Goal: Task Accomplishment & Management: Manage account settings

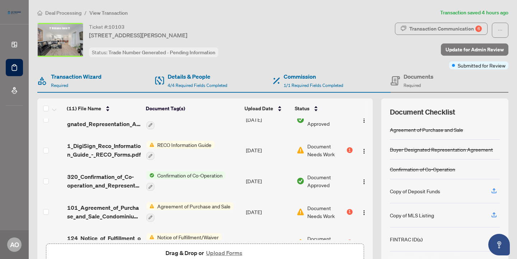
scroll to position [45, 0]
click at [348, 151] on div "1" at bounding box center [350, 150] width 6 height 6
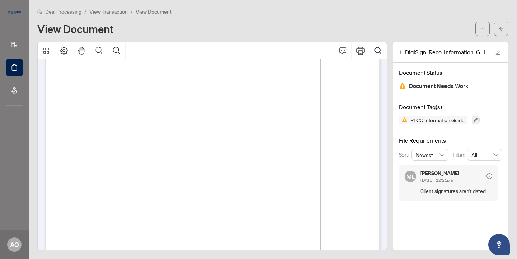
scroll to position [1, 0]
click at [503, 27] on icon "arrow-left" at bounding box center [500, 29] width 5 height 5
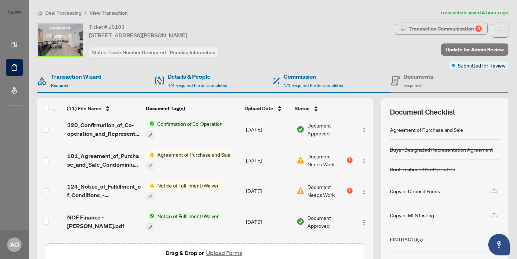
scroll to position [117, 0]
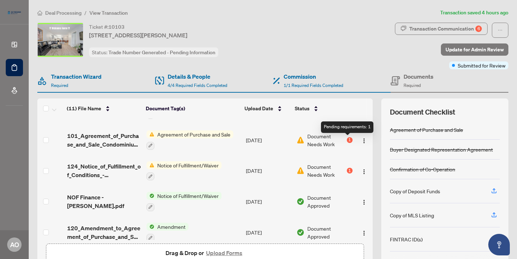
click at [347, 141] on div "1" at bounding box center [350, 140] width 6 height 6
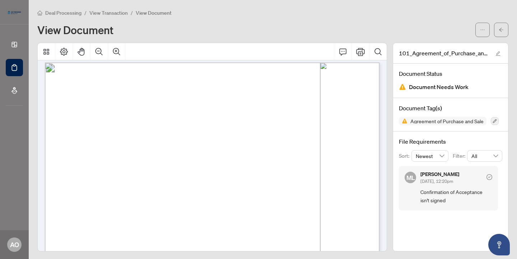
scroll to position [858, 0]
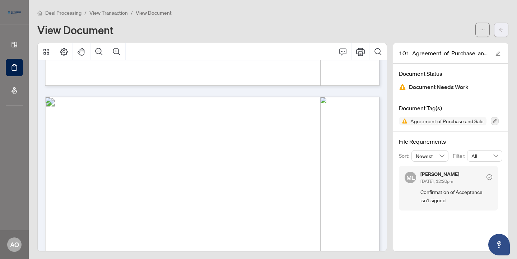
click at [502, 29] on icon "arrow-left" at bounding box center [500, 29] width 5 height 5
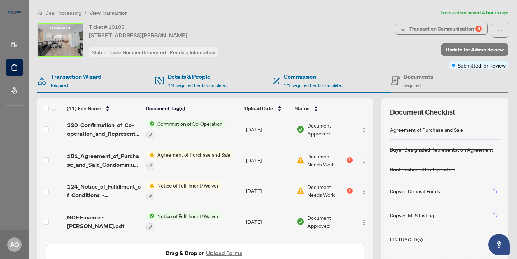
scroll to position [95, 0]
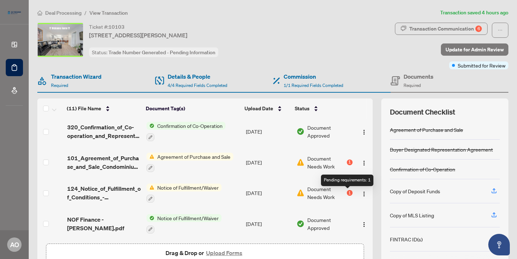
click at [348, 192] on div "1" at bounding box center [350, 193] width 6 height 6
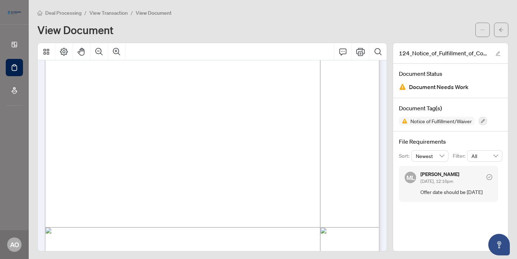
scroll to position [121, 0]
